Goal: Task Accomplishment & Management: Use online tool/utility

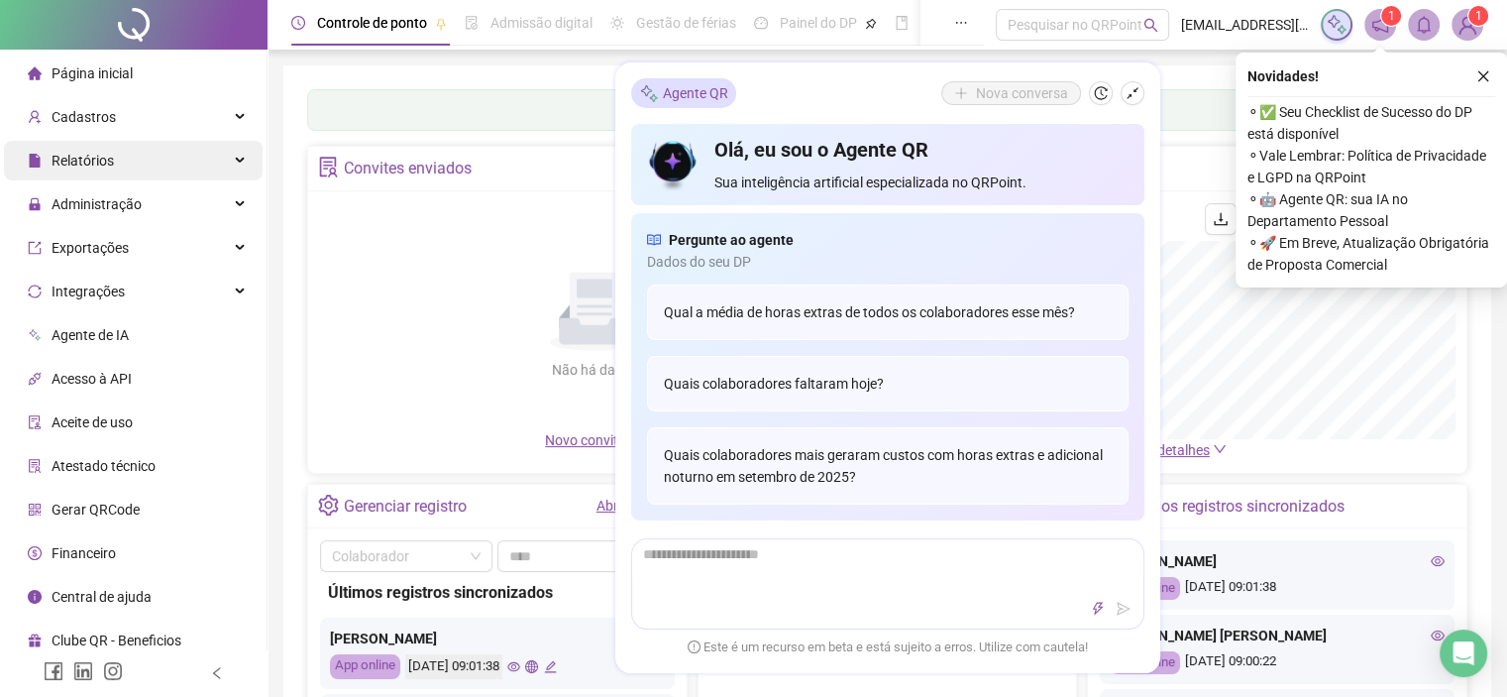
click at [113, 165] on div "Relatórios" at bounding box center [133, 161] width 259 height 40
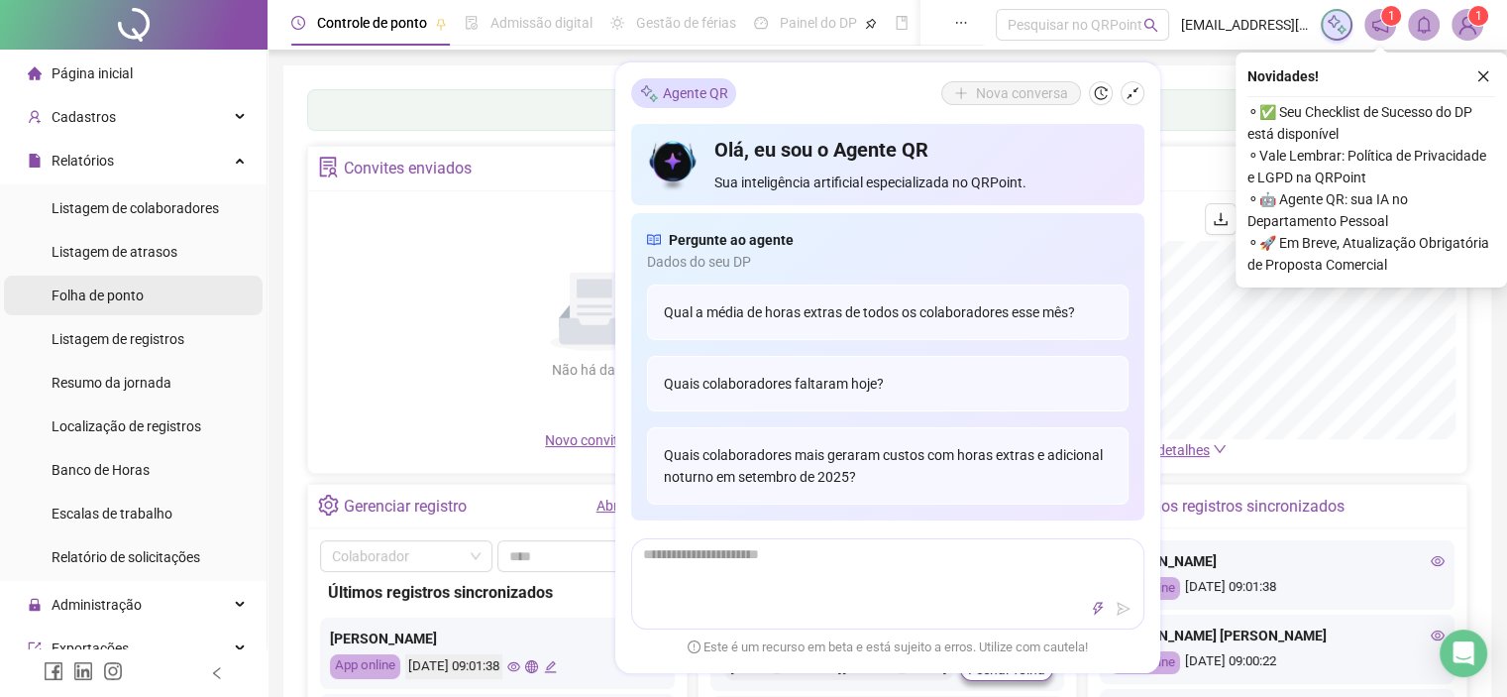
click at [122, 287] on span "Folha de ponto" at bounding box center [98, 295] width 92 height 16
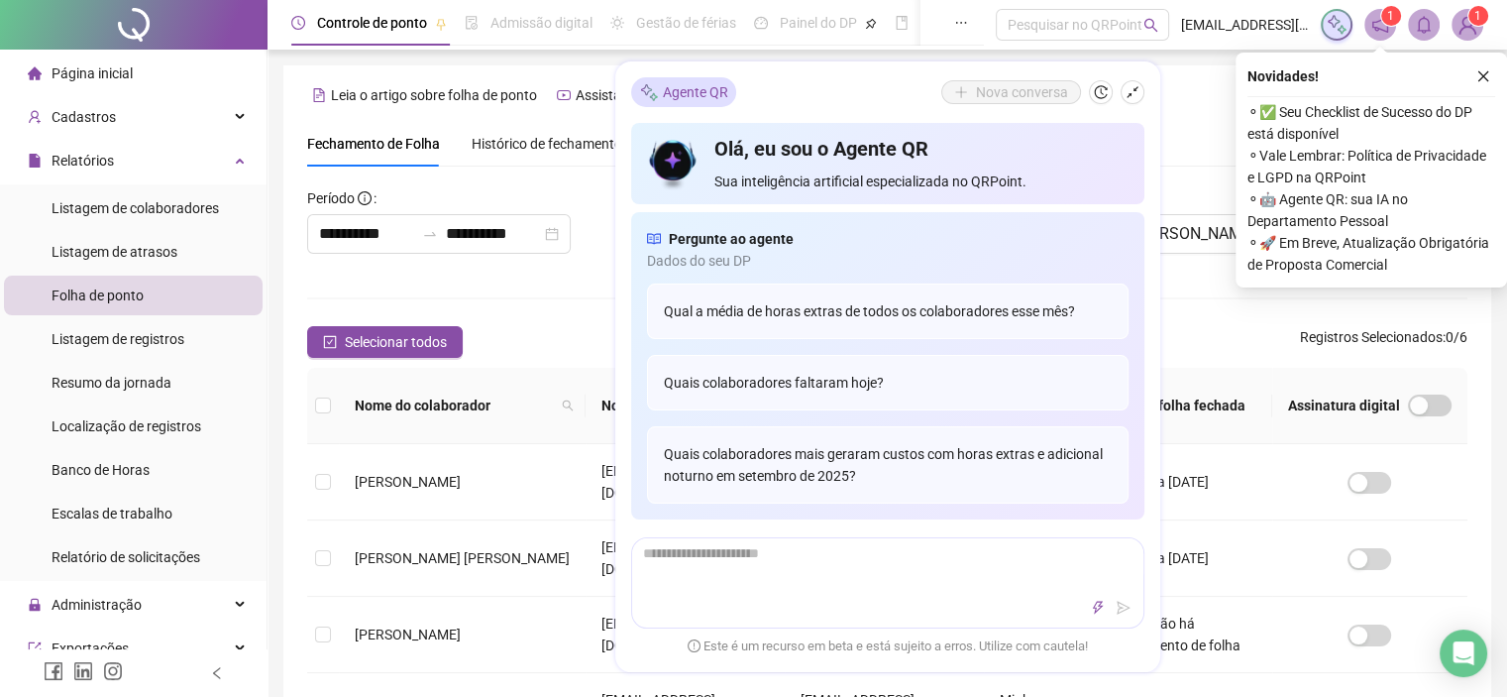
scroll to position [56, 0]
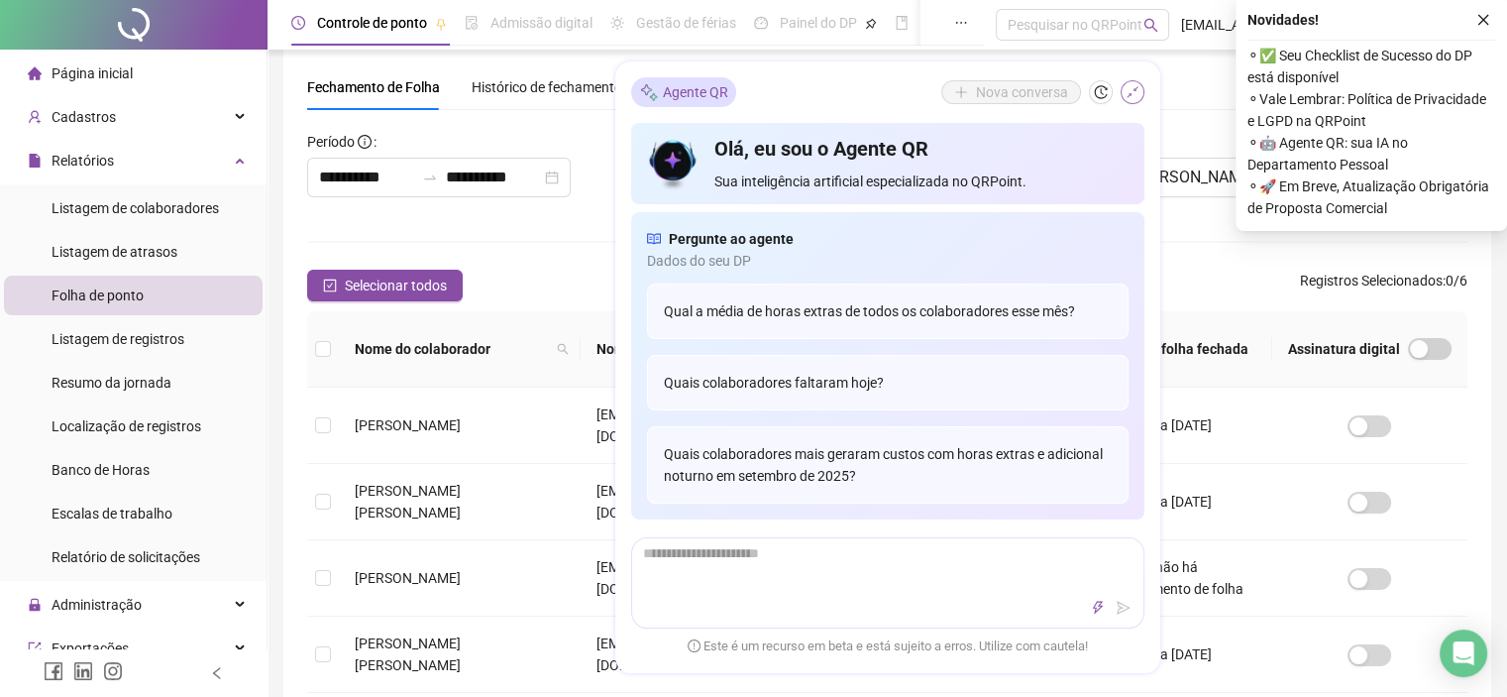
click at [1137, 94] on icon "shrink" at bounding box center [1133, 93] width 14 height 14
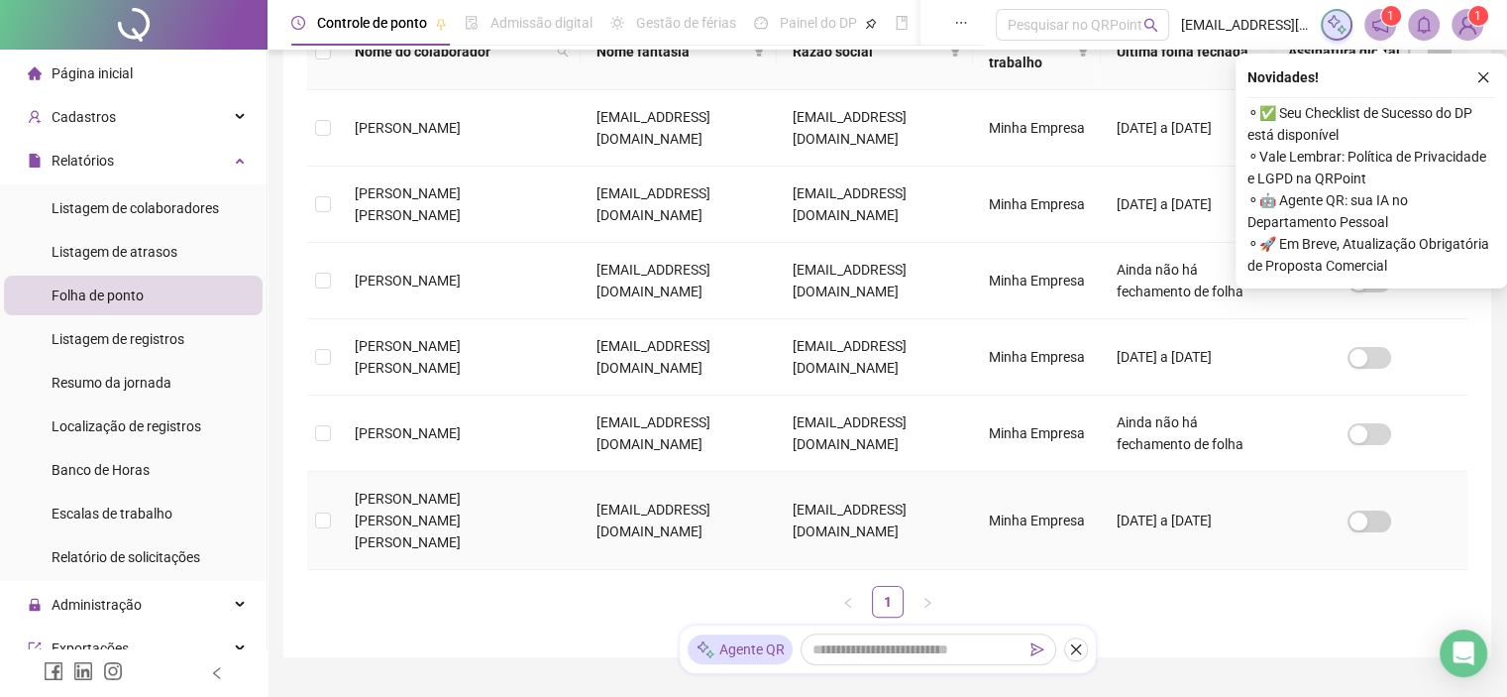
click at [331, 481] on td at bounding box center [323, 521] width 32 height 98
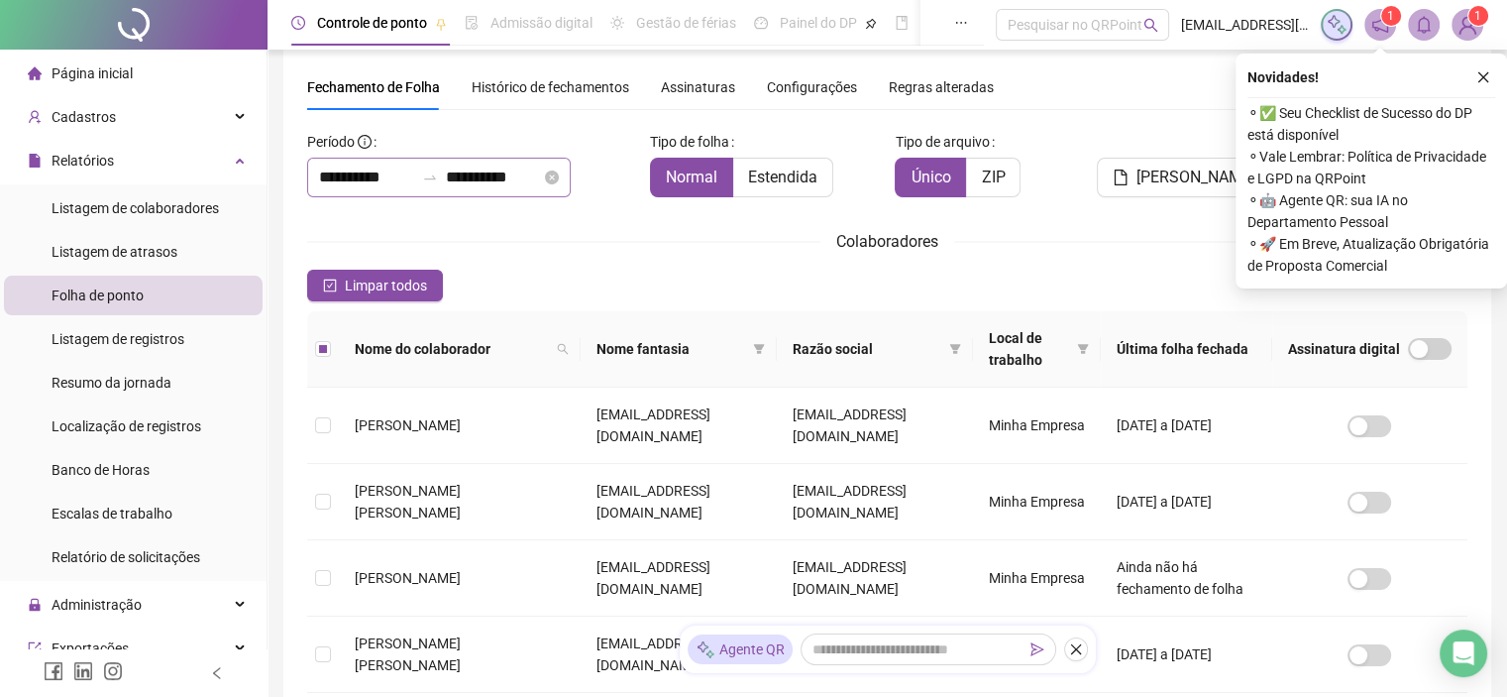
click at [383, 189] on div "**********" at bounding box center [439, 178] width 264 height 40
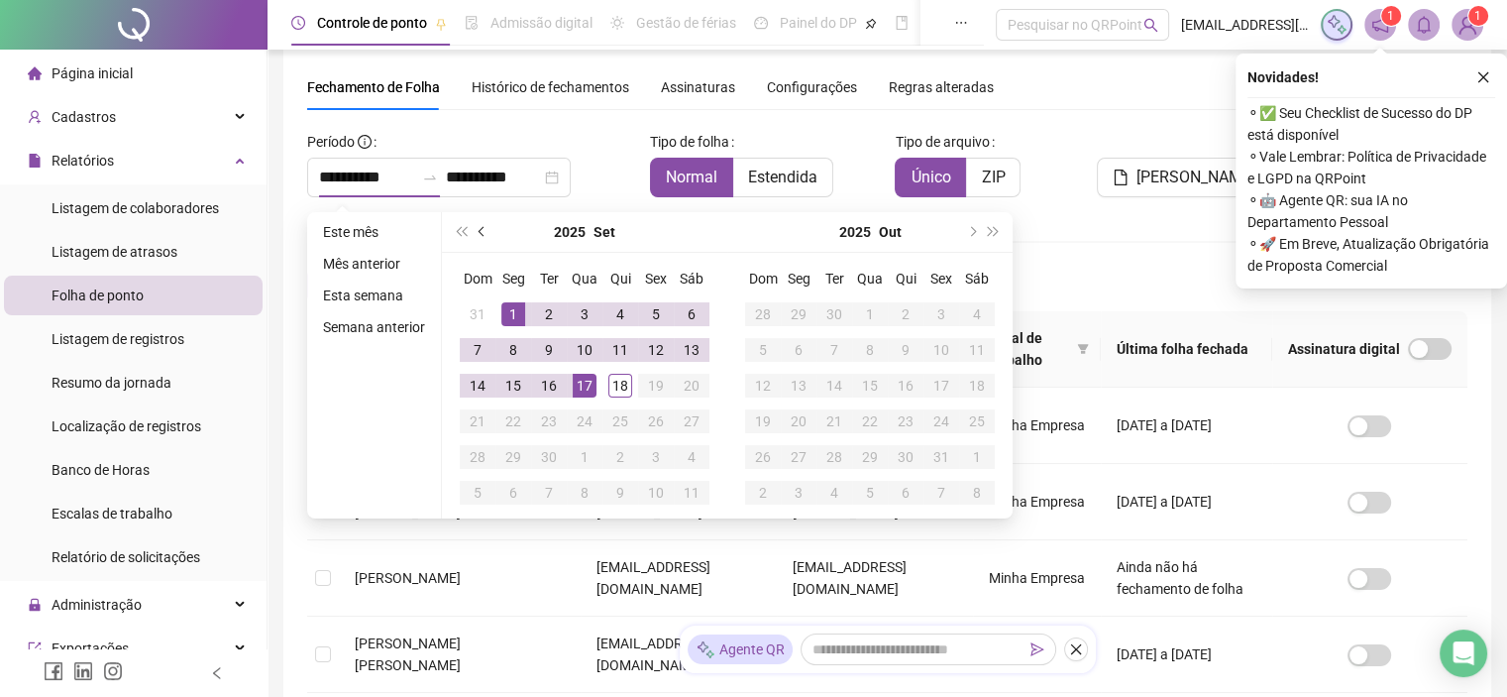
click at [486, 229] on button "prev-year" at bounding box center [483, 232] width 22 height 40
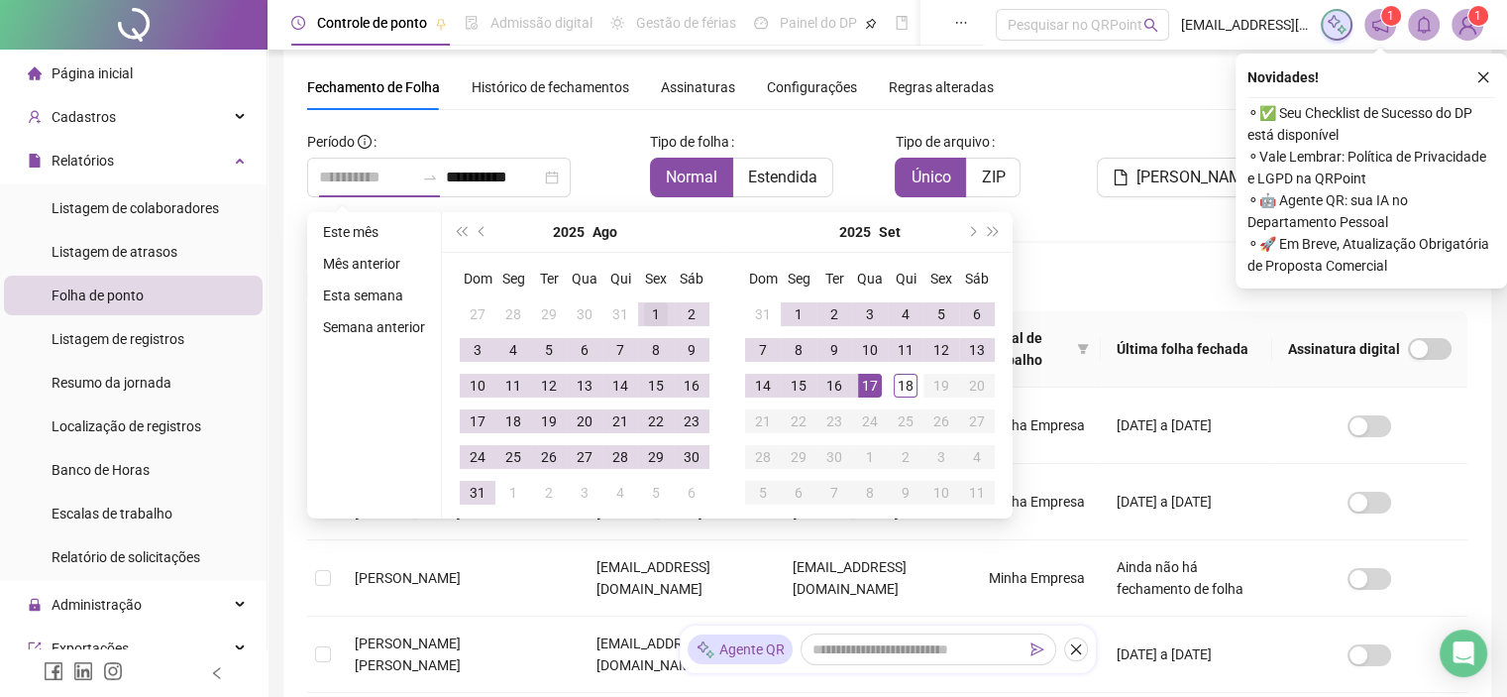
type input "**********"
click at [644, 313] on div "1" at bounding box center [656, 314] width 24 height 24
type input "**********"
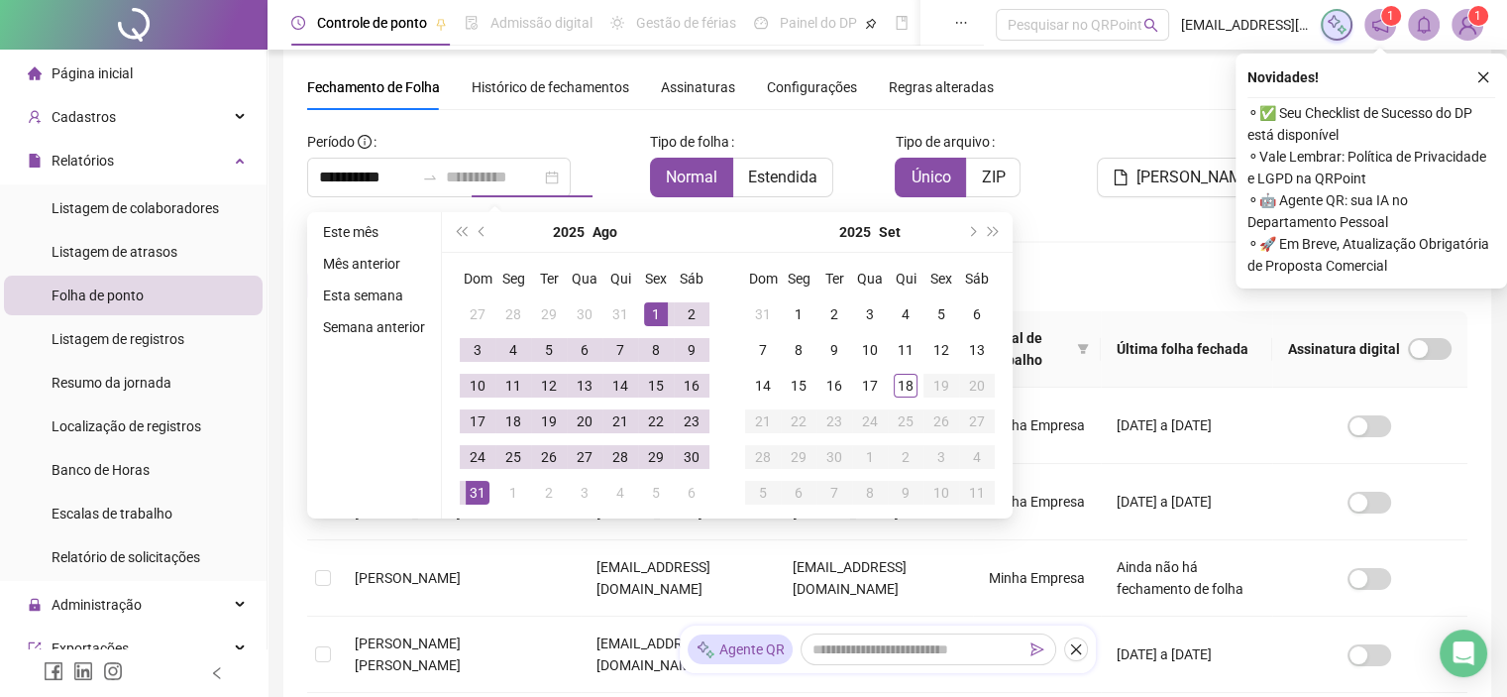
click at [476, 483] on div "31" at bounding box center [478, 493] width 24 height 24
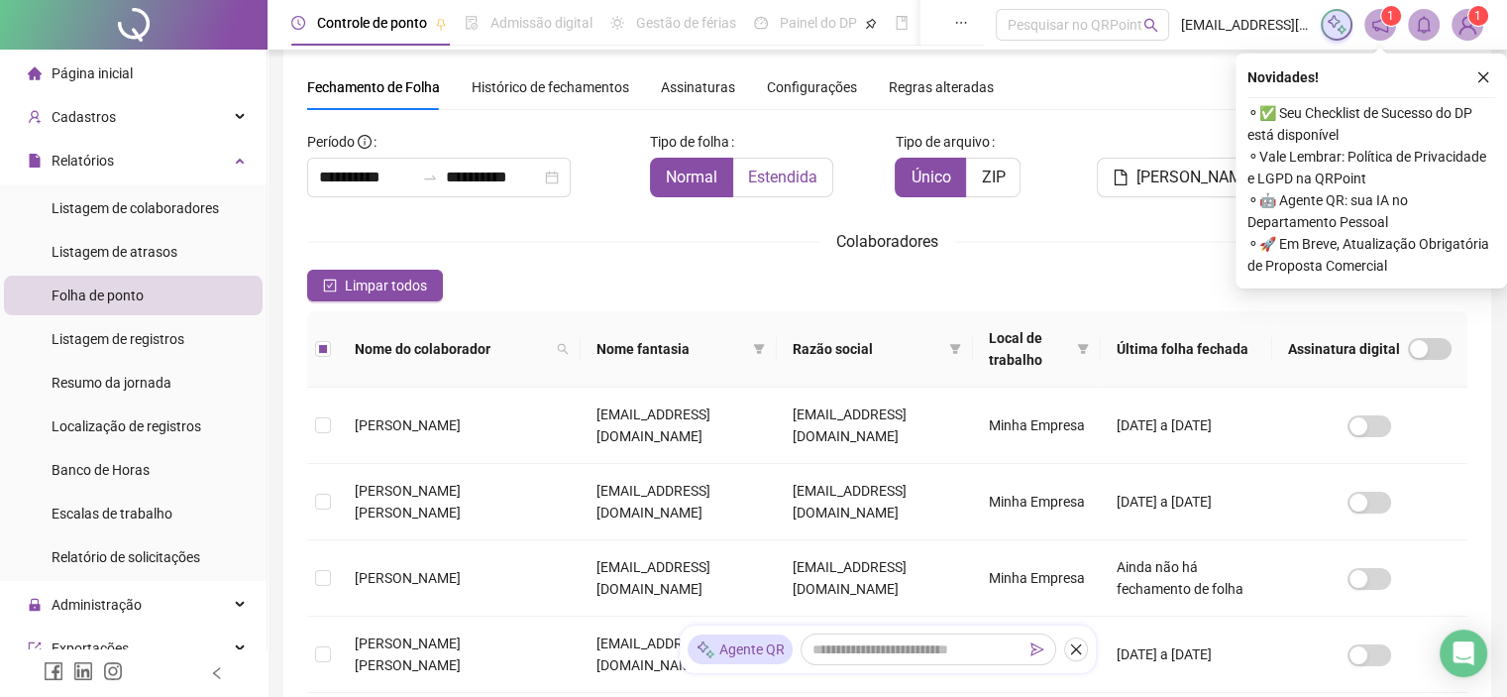
click at [789, 164] on label "Estendida" at bounding box center [783, 178] width 100 height 40
click at [1491, 76] on button "button" at bounding box center [1484, 77] width 24 height 24
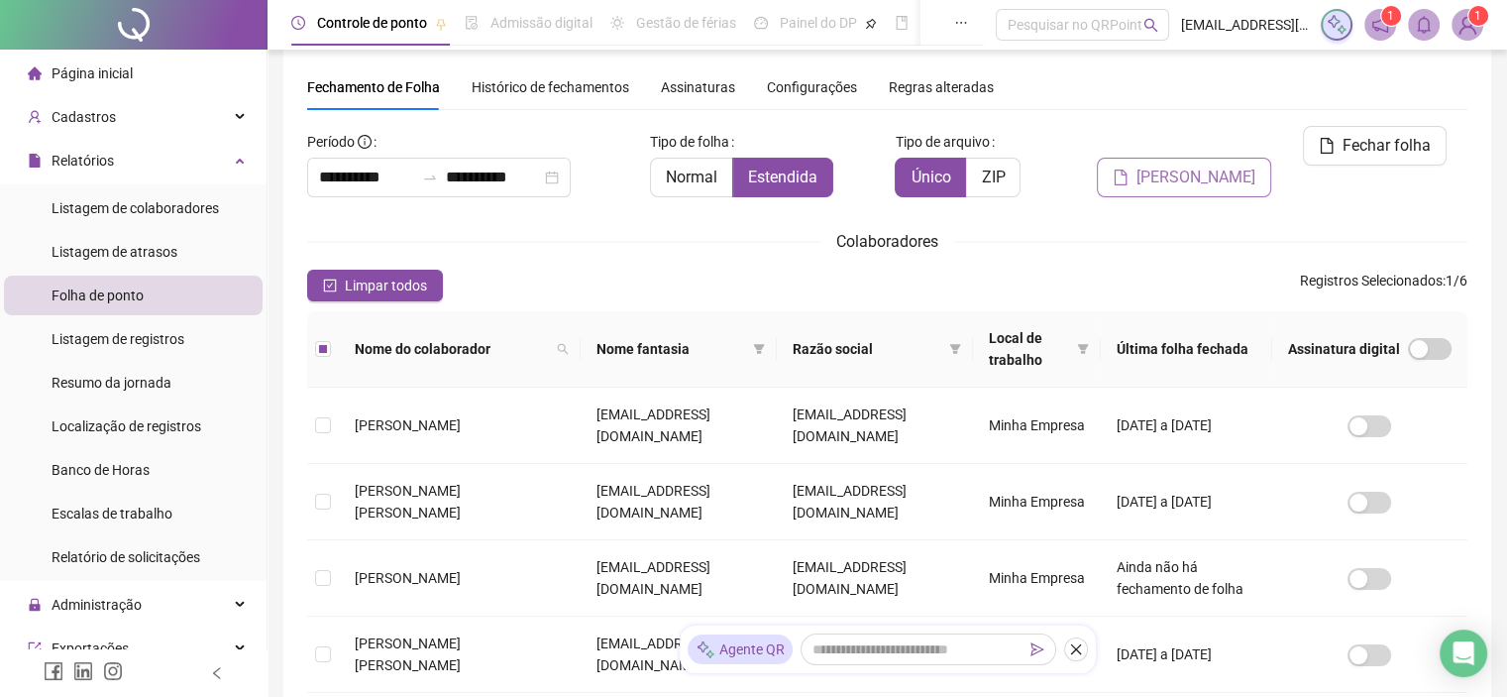
click at [1163, 165] on span "[PERSON_NAME]" at bounding box center [1196, 177] width 119 height 24
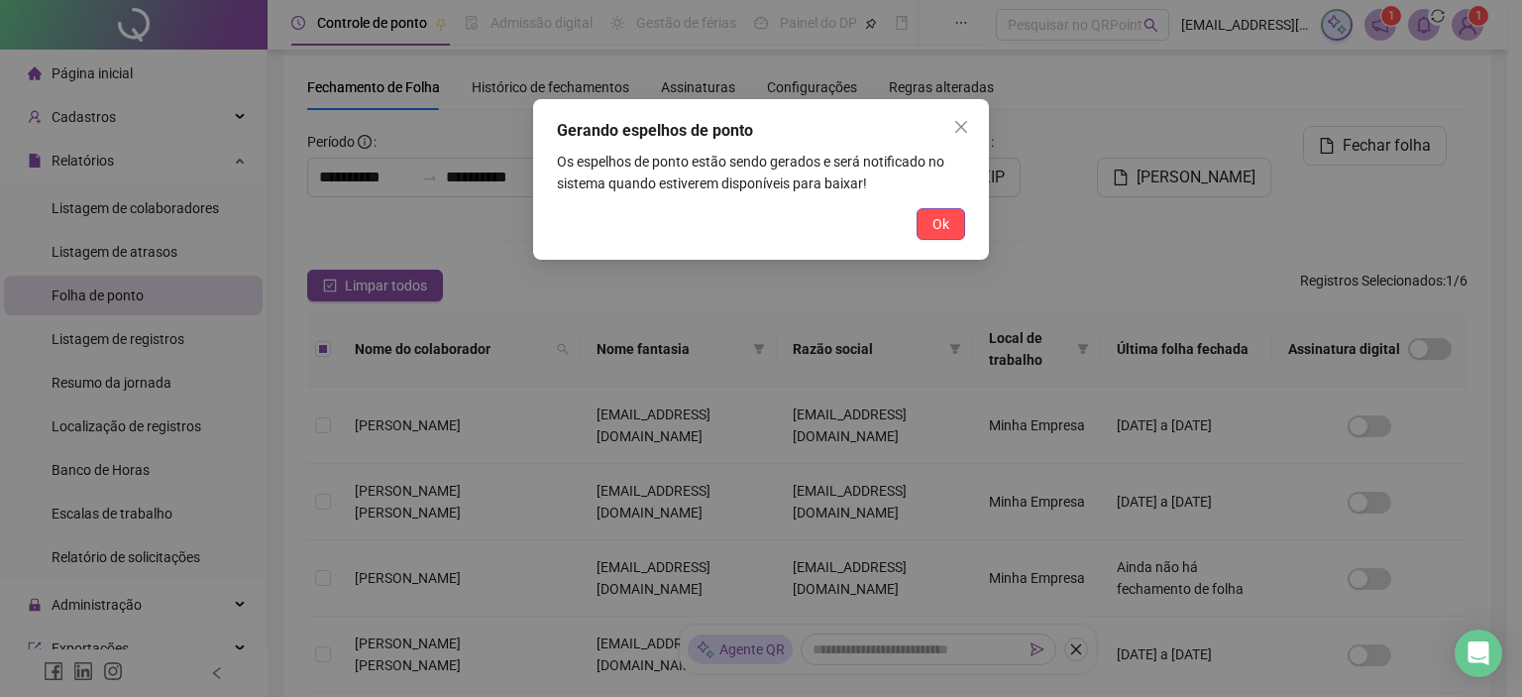
click at [924, 217] on button "Ok" at bounding box center [941, 224] width 49 height 32
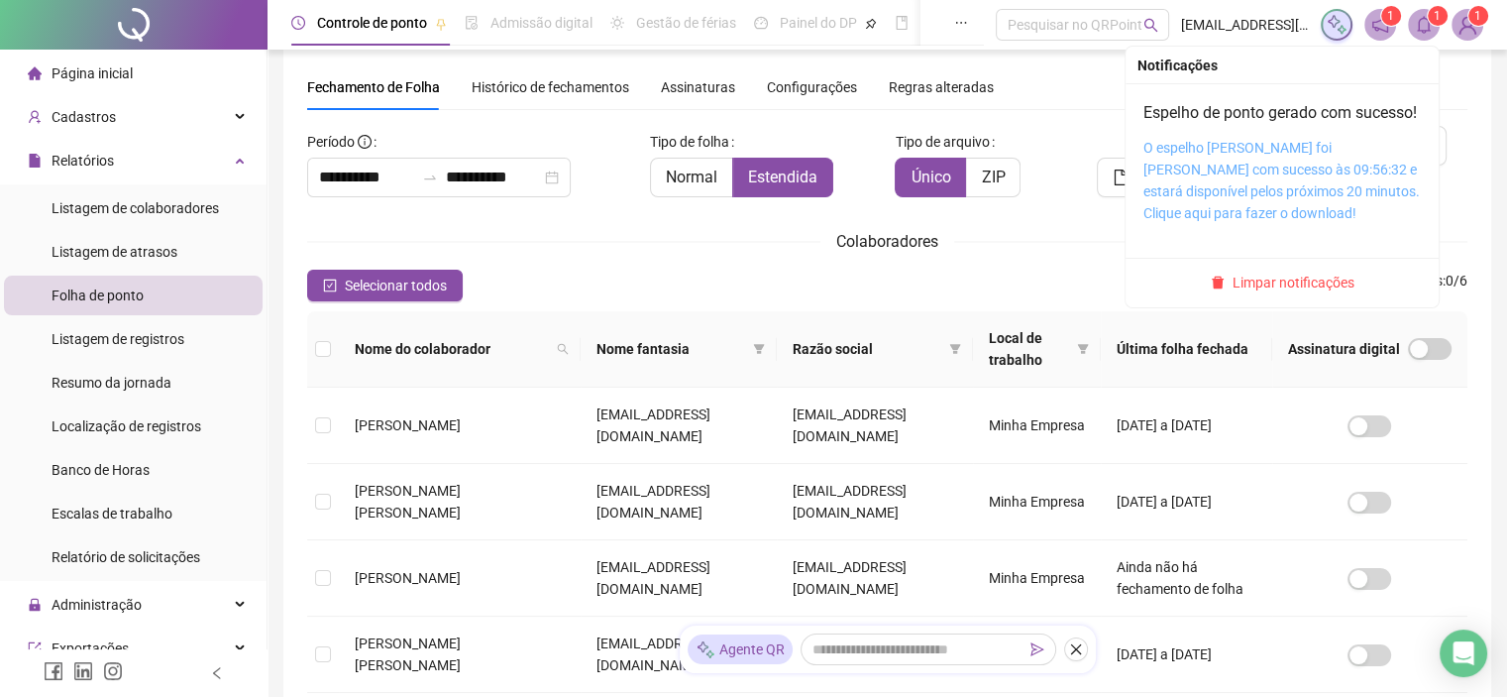
click at [1222, 170] on link "O espelho [PERSON_NAME] foi [PERSON_NAME] com sucesso às 09:56:32 e estará disp…" at bounding box center [1282, 180] width 276 height 81
